Goal: Task Accomplishment & Management: Manage account settings

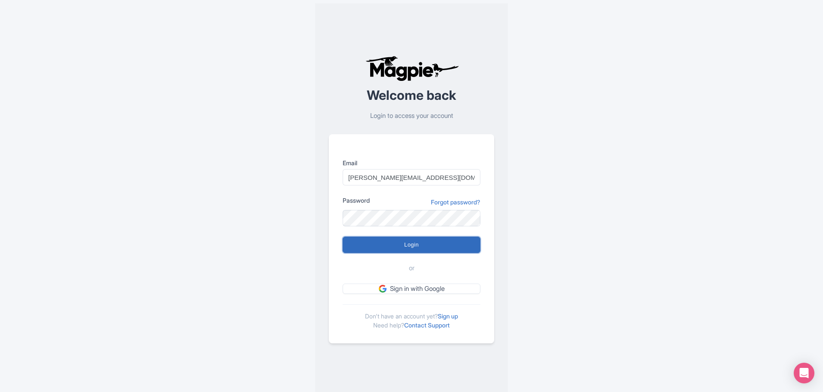
click at [408, 244] on input "Login" at bounding box center [412, 245] width 138 height 16
type input "Logging in..."
click at [425, 248] on input "Login" at bounding box center [412, 245] width 138 height 16
type input "Logging in..."
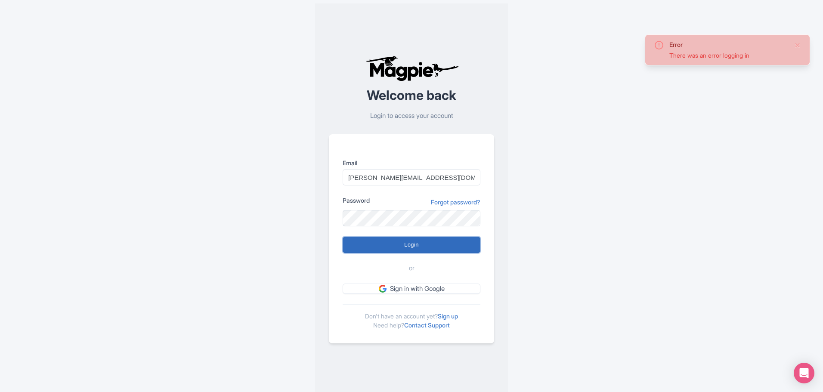
click at [427, 248] on input "Login" at bounding box center [412, 245] width 138 height 16
type input "Logging in..."
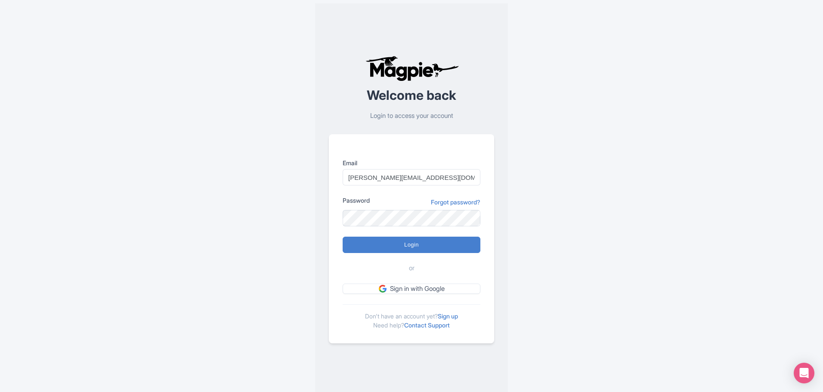
click at [343, 186] on div at bounding box center [343, 186] width 0 height 0
type input "[EMAIL_ADDRESS][DOMAIN_NAME]"
click at [428, 244] on input "Login" at bounding box center [412, 245] width 138 height 16
type input "Logging in..."
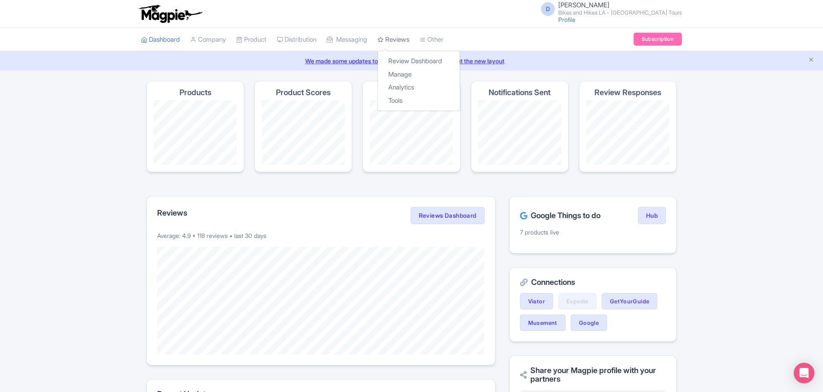
click at [409, 40] on link "Reviews" at bounding box center [394, 40] width 32 height 24
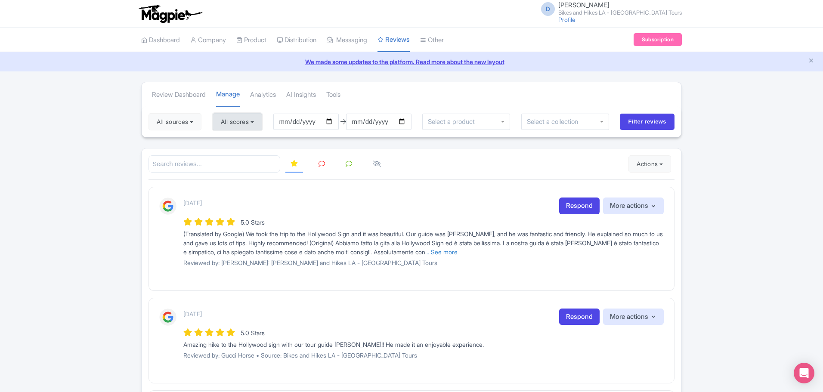
click at [232, 127] on button "All scores" at bounding box center [238, 121] width 50 height 17
click at [428, 97] on div "Review Dashboard Manage Analytics AI Insights Tools" at bounding box center [412, 94] width 540 height 24
click at [186, 93] on link "Review Dashboard" at bounding box center [179, 95] width 54 height 24
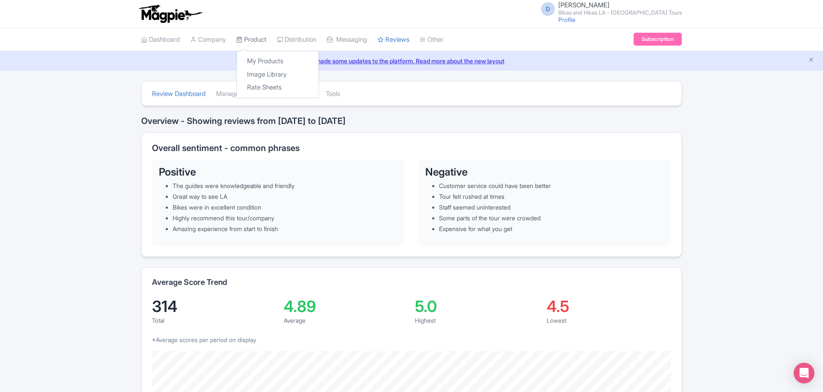
click at [248, 39] on link "Product" at bounding box center [251, 40] width 30 height 24
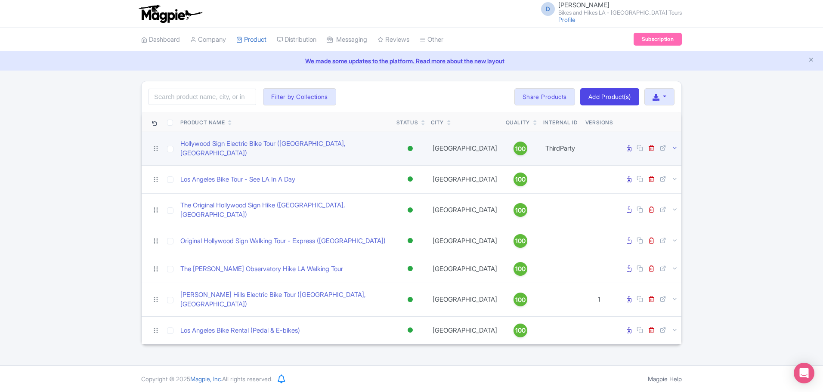
click at [676, 145] on icon at bounding box center [675, 148] width 6 height 6
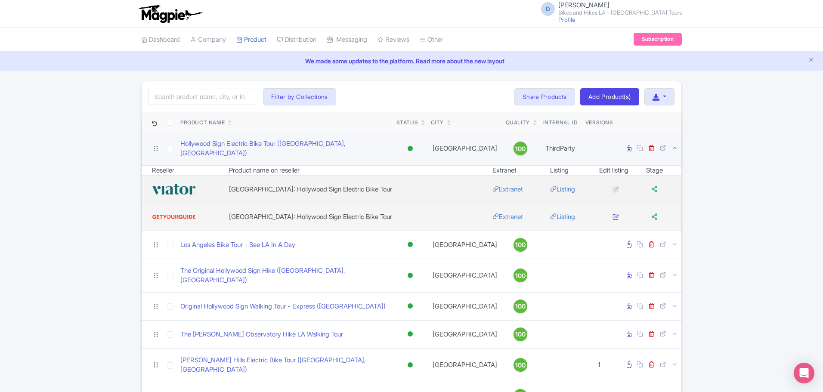
click at [613, 214] on icon at bounding box center [616, 217] width 6 height 6
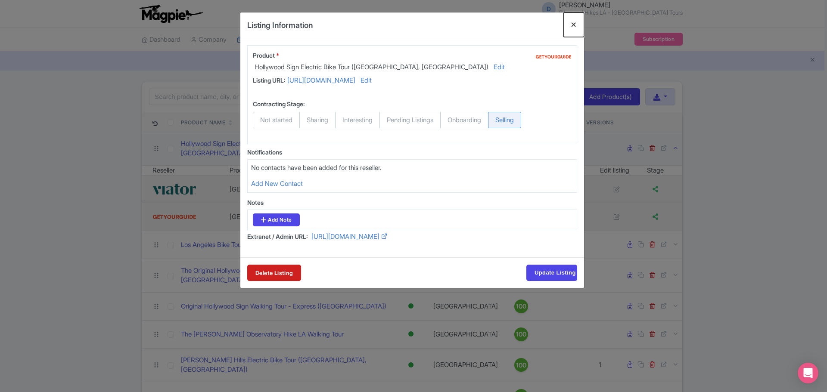
click at [574, 24] on button "Close" at bounding box center [573, 24] width 21 height 25
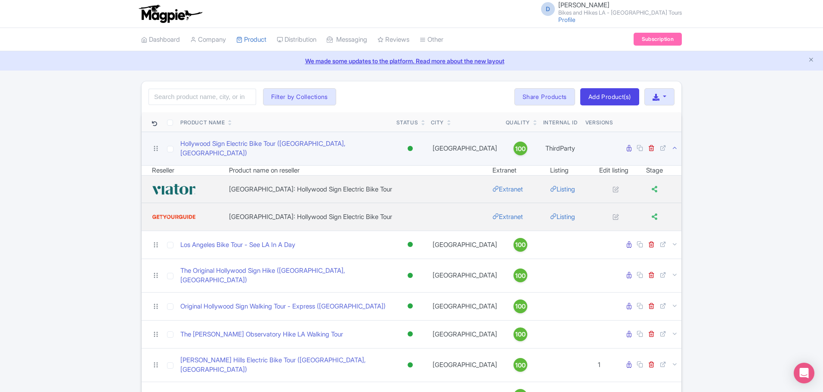
drag, startPoint x: 601, startPoint y: 146, endPoint x: 601, endPoint y: 140, distance: 5.6
click at [601, 144] on td at bounding box center [599, 149] width 35 height 34
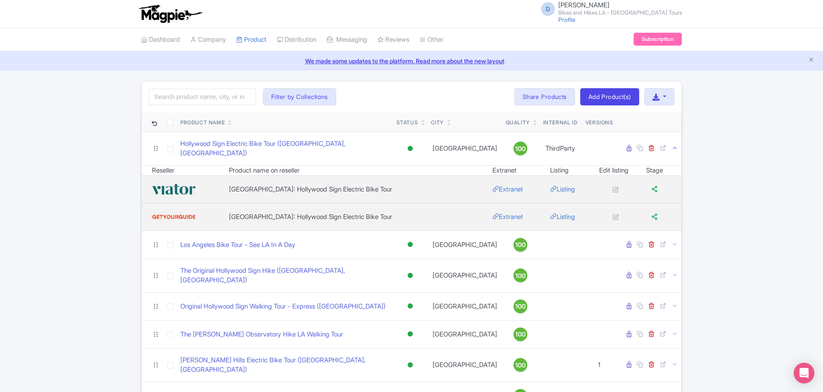
click at [674, 145] on icon at bounding box center [675, 148] width 6 height 6
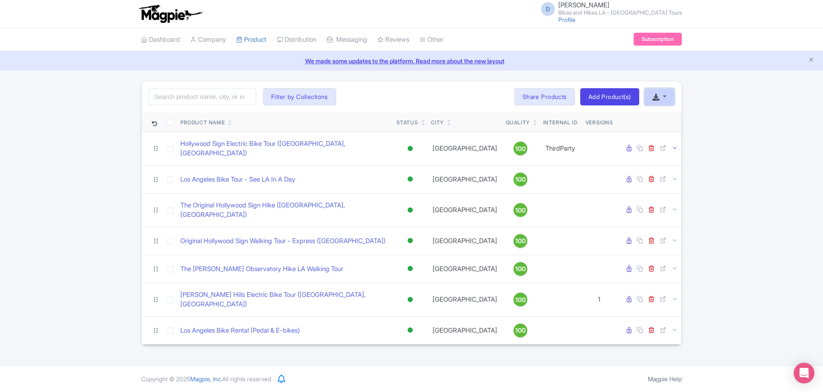
click at [660, 103] on button "button" at bounding box center [659, 96] width 30 height 17
click at [706, 93] on div "Search Filter by Collections Bikes and Hikes LA Daily Tours and Bike Rentals Re…" at bounding box center [411, 213] width 823 height 264
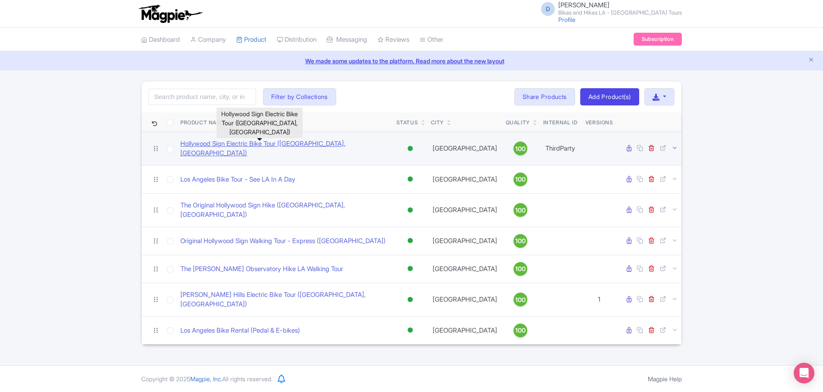
click at [299, 143] on link "Hollywood Sign Electric Bike Tour ([GEOGRAPHIC_DATA], [GEOGRAPHIC_DATA])" at bounding box center [284, 148] width 209 height 19
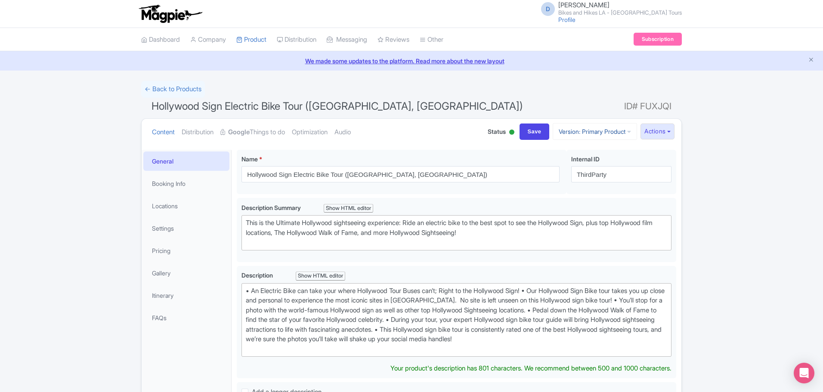
click at [622, 135] on link "Version: Primary Product" at bounding box center [595, 131] width 84 height 17
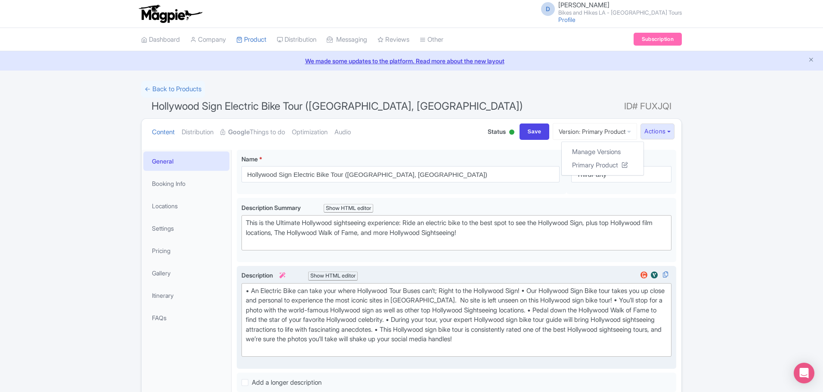
click at [250, 289] on div "• An Electric Bike can take your where Hollywood Tour Buses can’t; Right to the…" at bounding box center [456, 320] width 421 height 68
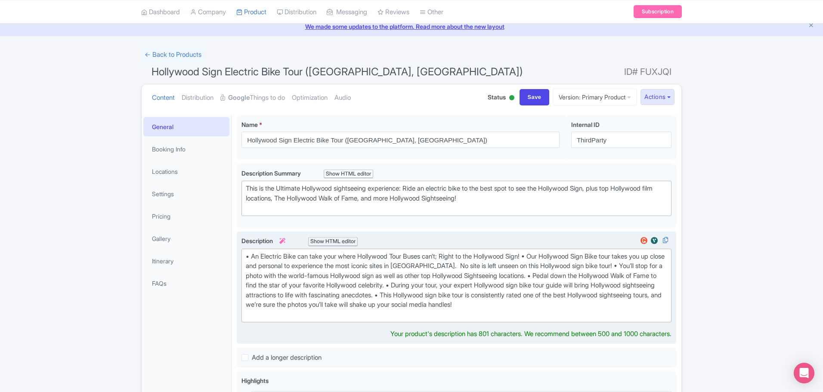
scroll to position [129, 0]
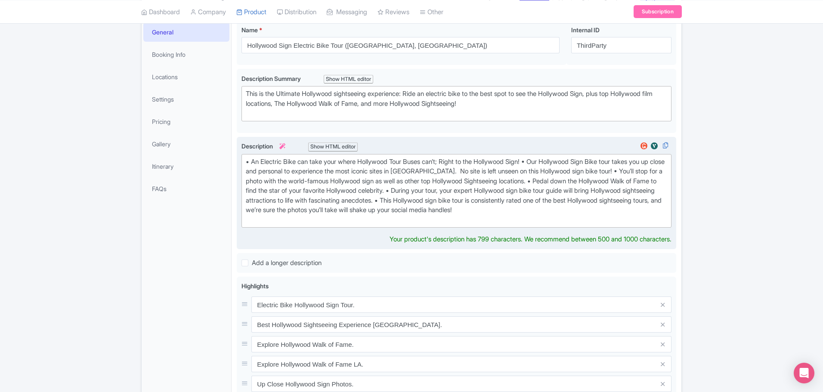
type trix-editor "<div>• An Electric Bike can take your where Hollywood Tour Buses can’t; Right t…"
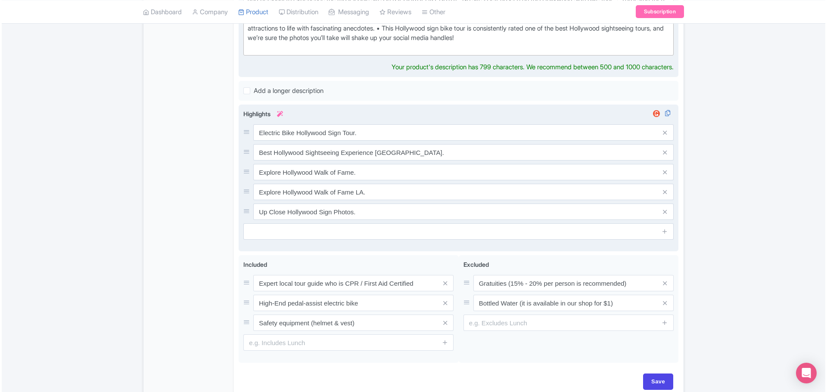
scroll to position [86, 0]
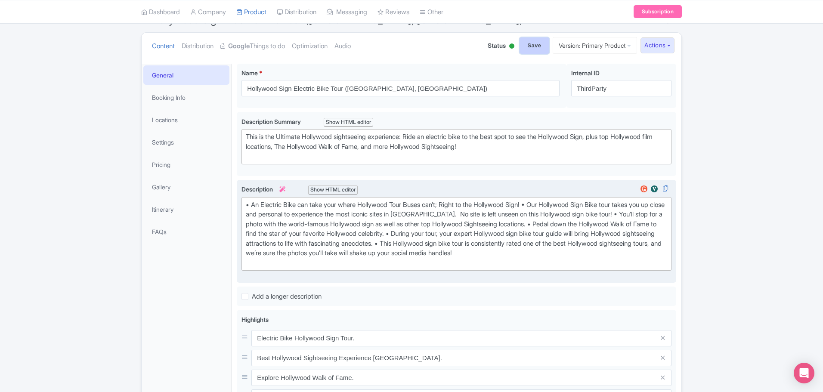
click at [520, 41] on input "Save" at bounding box center [535, 45] width 30 height 16
type input "Saving..."
click at [623, 47] on link "Version: Primary Product" at bounding box center [595, 45] width 84 height 17
click at [588, 64] on link "Manage Versions" at bounding box center [603, 65] width 82 height 13
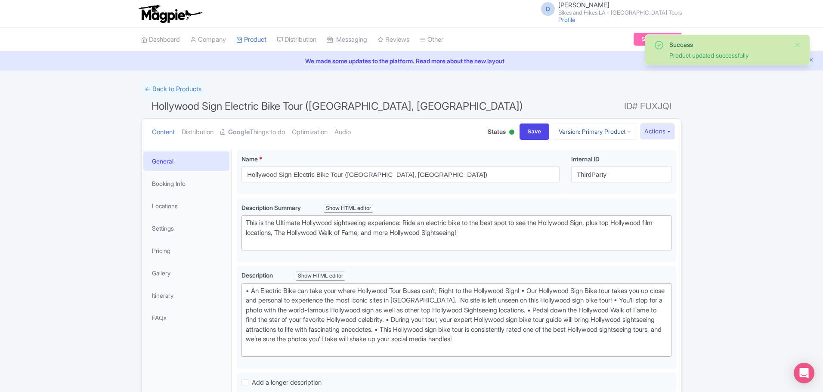
click at [618, 133] on link "Version: Primary Product" at bounding box center [595, 131] width 84 height 17
click at [595, 155] on link "Manage Versions" at bounding box center [603, 152] width 82 height 13
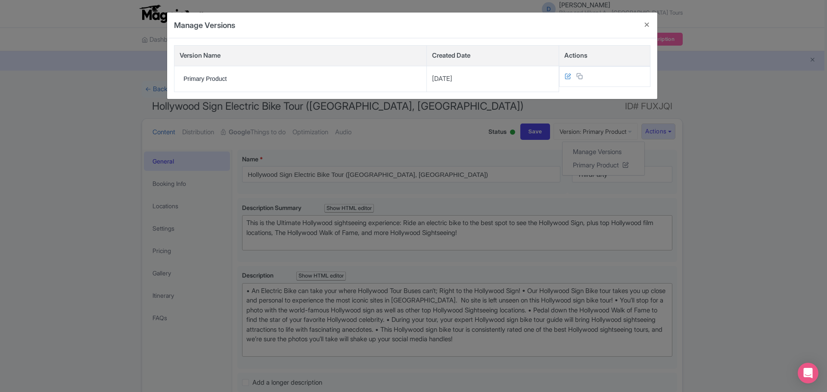
click at [743, 205] on div "Manage Versions Version Name Created Date Actions Primary Product 2025-08-05 × …" at bounding box center [413, 196] width 827 height 392
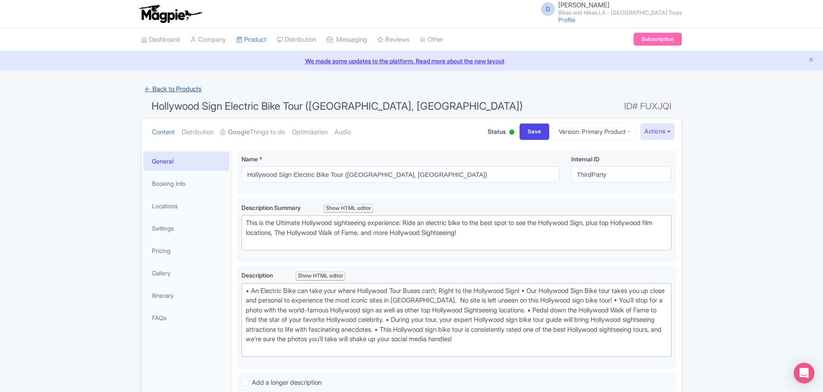
click at [161, 87] on link "← Back to Products" at bounding box center [173, 89] width 64 height 17
